Goal: Task Accomplishment & Management: Manage account settings

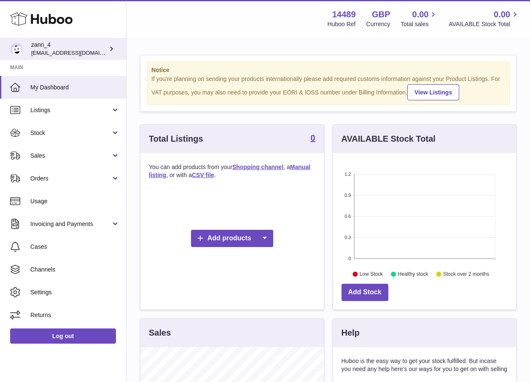
click at [110, 49] on icon at bounding box center [111, 48] width 9 height 9
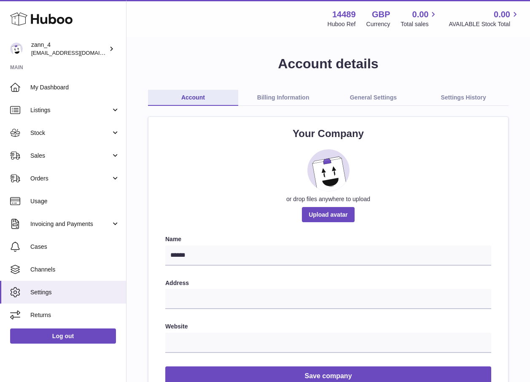
click at [283, 97] on link "Billing Information" at bounding box center [283, 98] width 90 height 16
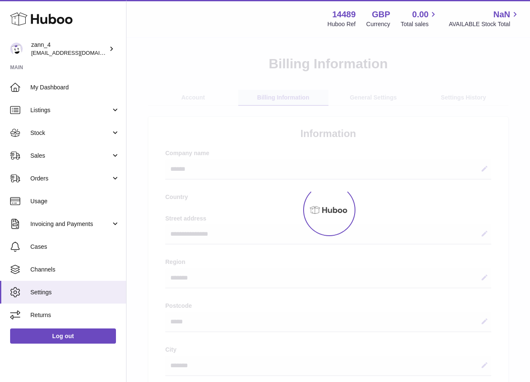
select select "**"
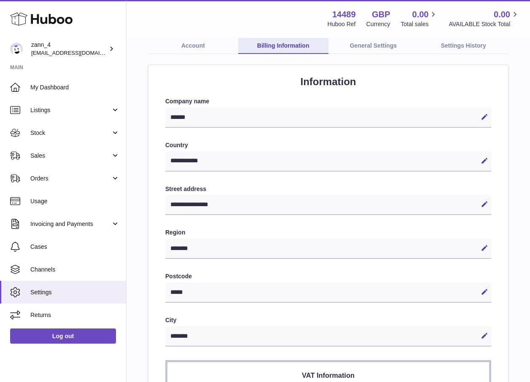
scroll to position [42, 0]
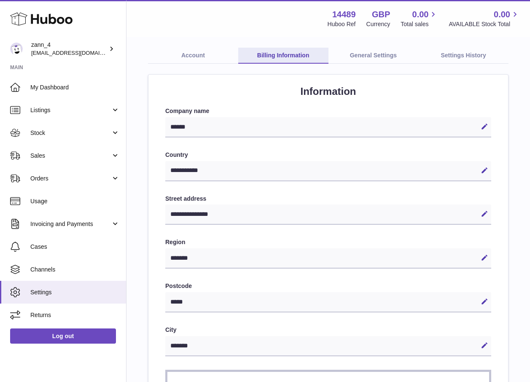
click at [200, 57] on link "Account" at bounding box center [193, 56] width 90 height 16
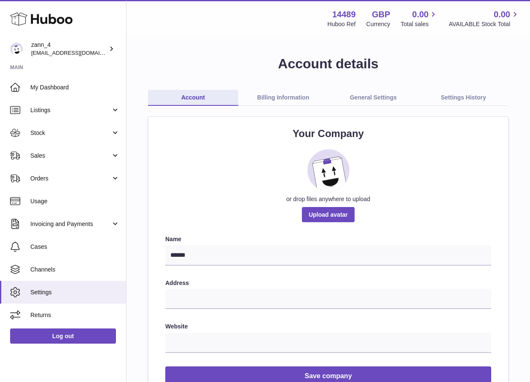
click at [372, 97] on link "General Settings" at bounding box center [374, 98] width 90 height 16
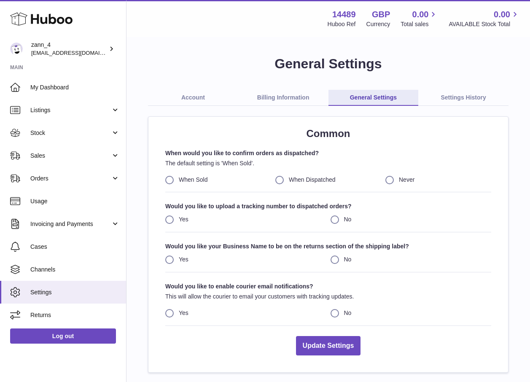
click at [476, 98] on link "Settings History" at bounding box center [464, 98] width 90 height 16
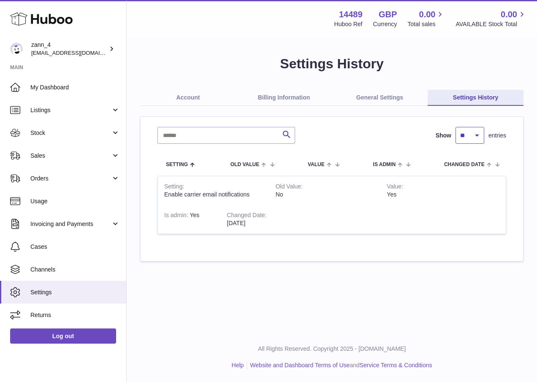
click at [477, 135] on select "** ** ** ***" at bounding box center [469, 135] width 29 height 17
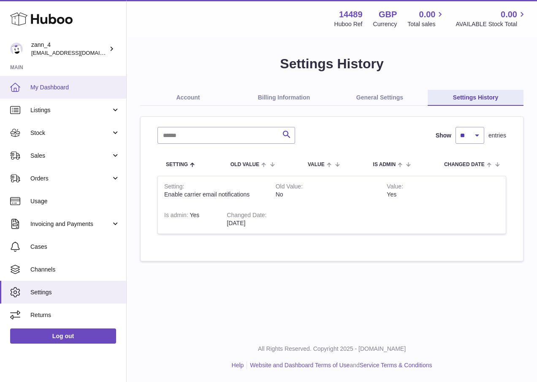
click at [66, 90] on span "My Dashboard" at bounding box center [74, 88] width 89 height 8
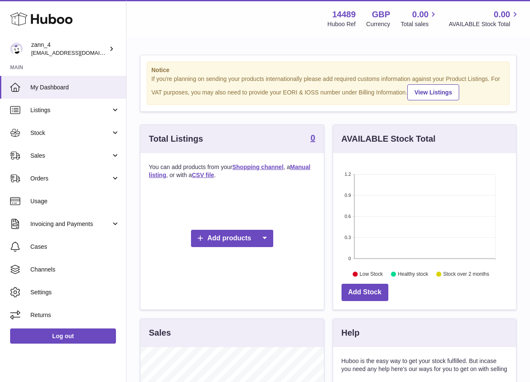
scroll to position [132, 183]
click at [437, 93] on link "View Listings" at bounding box center [434, 92] width 52 height 16
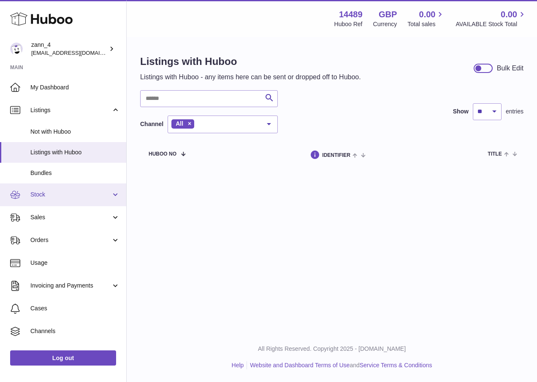
click at [111, 194] on link "Stock" at bounding box center [63, 195] width 126 height 23
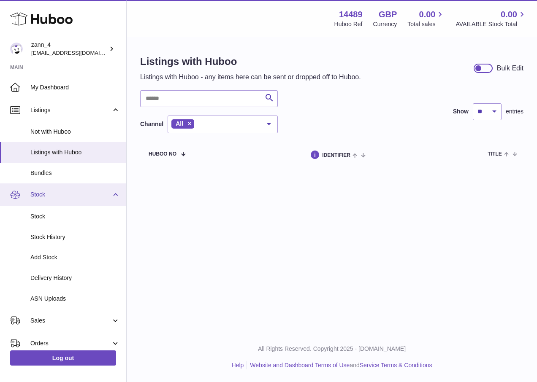
click at [111, 194] on link "Stock" at bounding box center [63, 195] width 126 height 23
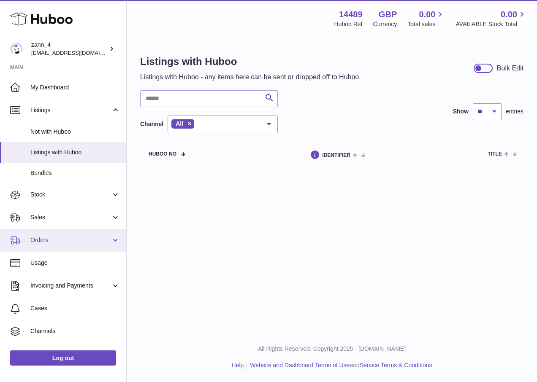
click at [112, 239] on link "Orders" at bounding box center [63, 240] width 126 height 23
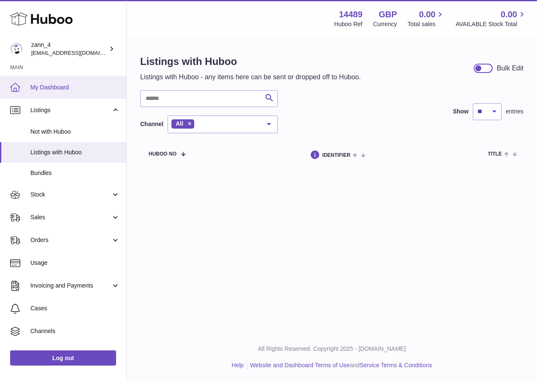
click at [52, 86] on span "My Dashboard" at bounding box center [74, 88] width 89 height 8
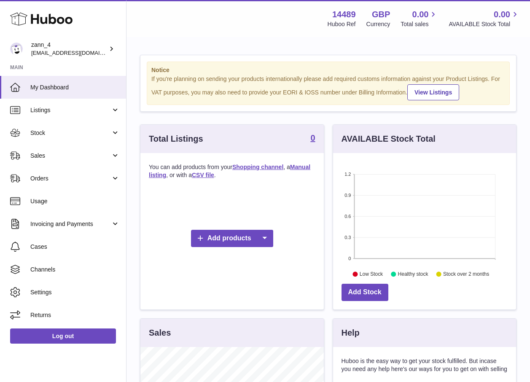
scroll to position [132, 183]
click at [263, 242] on icon at bounding box center [265, 238] width 17 height 17
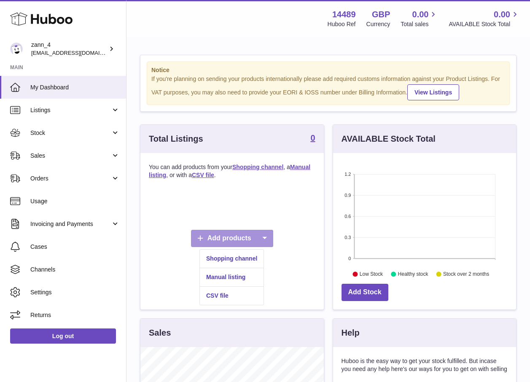
click at [265, 240] on icon at bounding box center [265, 238] width 17 height 17
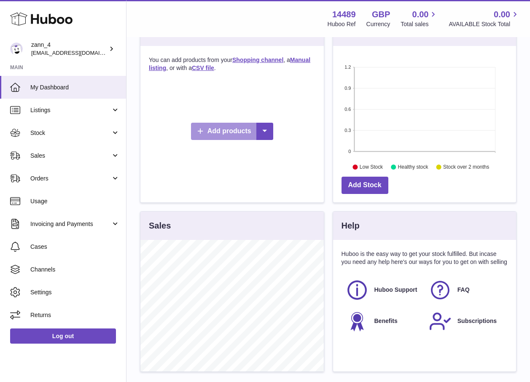
scroll to position [46, 0]
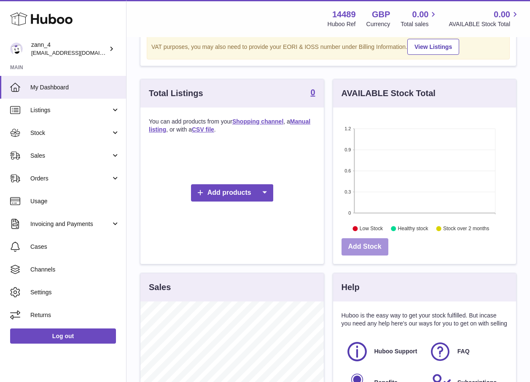
click at [371, 247] on link "Add Stock" at bounding box center [365, 246] width 47 height 17
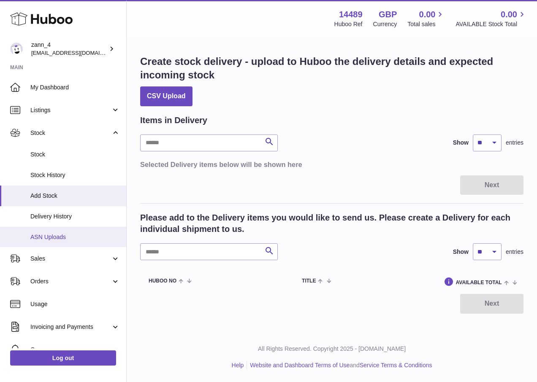
click at [60, 241] on link "ASN Uploads" at bounding box center [63, 237] width 126 height 21
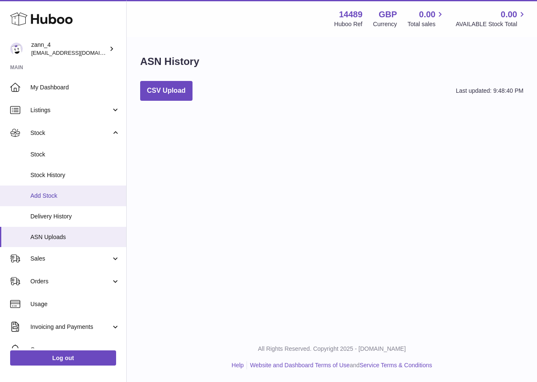
click at [58, 194] on span "Add Stock" at bounding box center [74, 196] width 89 height 8
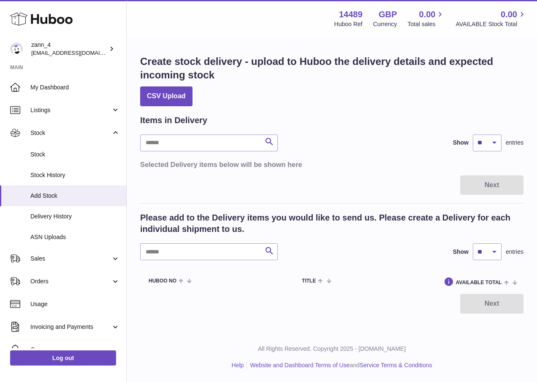
click at [46, 21] on use at bounding box center [41, 19] width 62 height 13
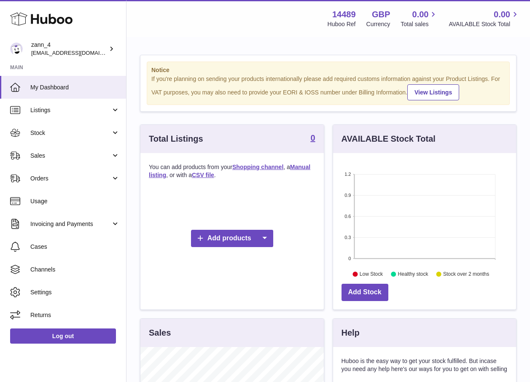
scroll to position [132, 183]
click at [224, 243] on link "Add products" at bounding box center [232, 238] width 82 height 17
click at [228, 258] on link "Shopping channel" at bounding box center [232, 259] width 64 height 18
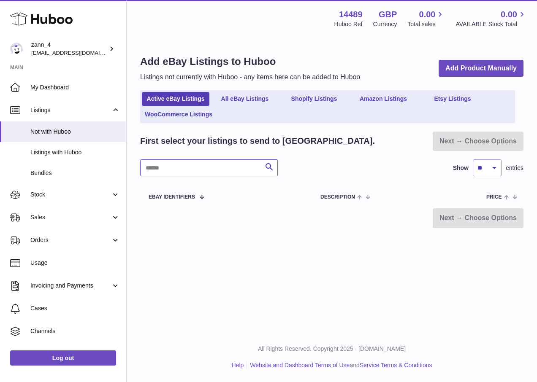
click at [231, 166] on input "text" at bounding box center [209, 167] width 138 height 17
click at [237, 167] on input "text" at bounding box center [209, 167] width 138 height 17
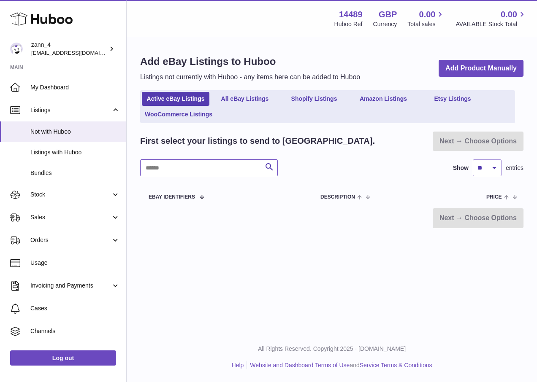
click at [237, 167] on input "text" at bounding box center [209, 167] width 138 height 17
